Goal: Task Accomplishment & Management: Manage account settings

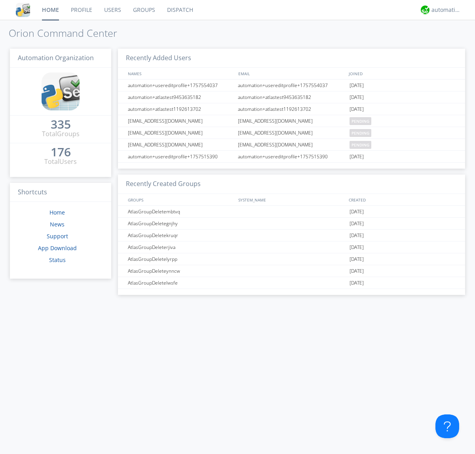
click at [143, 10] on link "Groups" at bounding box center [144, 10] width 34 height 20
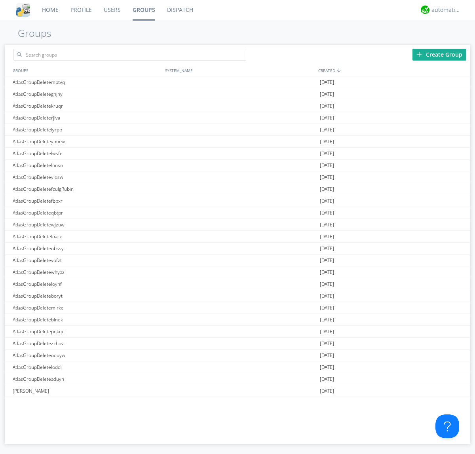
click at [439, 54] on div "Create Group" at bounding box center [439, 55] width 54 height 12
click at [143, 10] on link "Groups" at bounding box center [144, 10] width 34 height 20
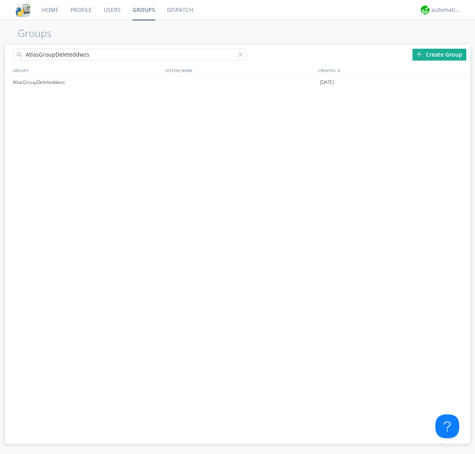
type input "AtlasGroupDeleteddwzs"
click at [242, 56] on div at bounding box center [242, 56] width 8 height 8
type input "AtlasGroupDeleteddwzs"
click at [460, 82] on div at bounding box center [460, 82] width 8 height 6
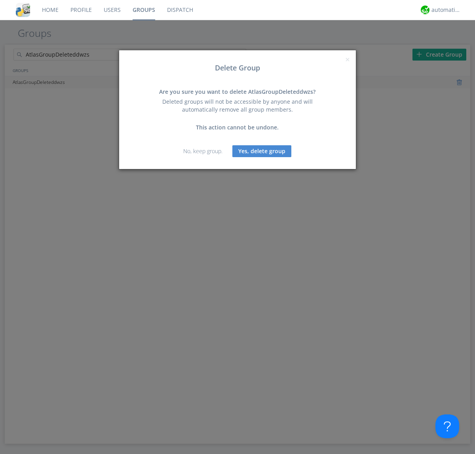
click at [262, 151] on button "Yes, delete group" at bounding box center [261, 151] width 59 height 12
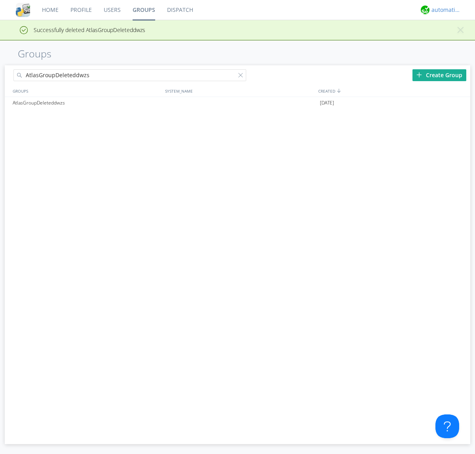
click at [444, 10] on div "automation+atlas" at bounding box center [446, 10] width 30 height 8
